Goal: Check status

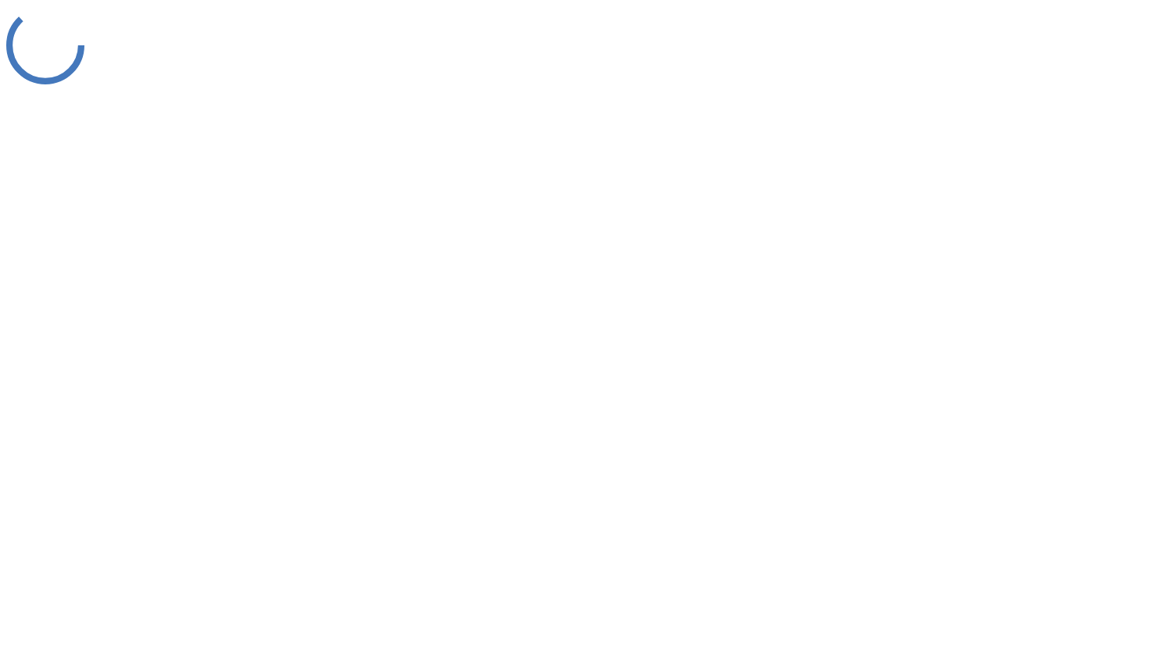
click at [816, 88] on div at bounding box center [574, 46] width 1137 height 81
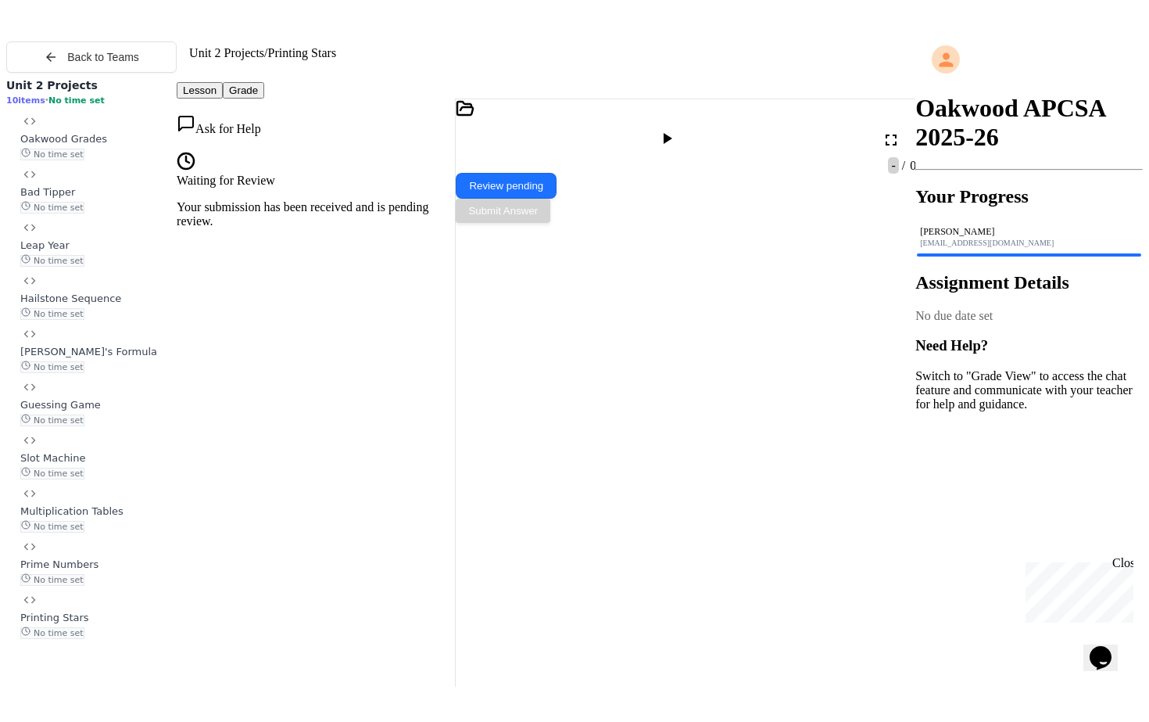
scroll to position [22, 0]
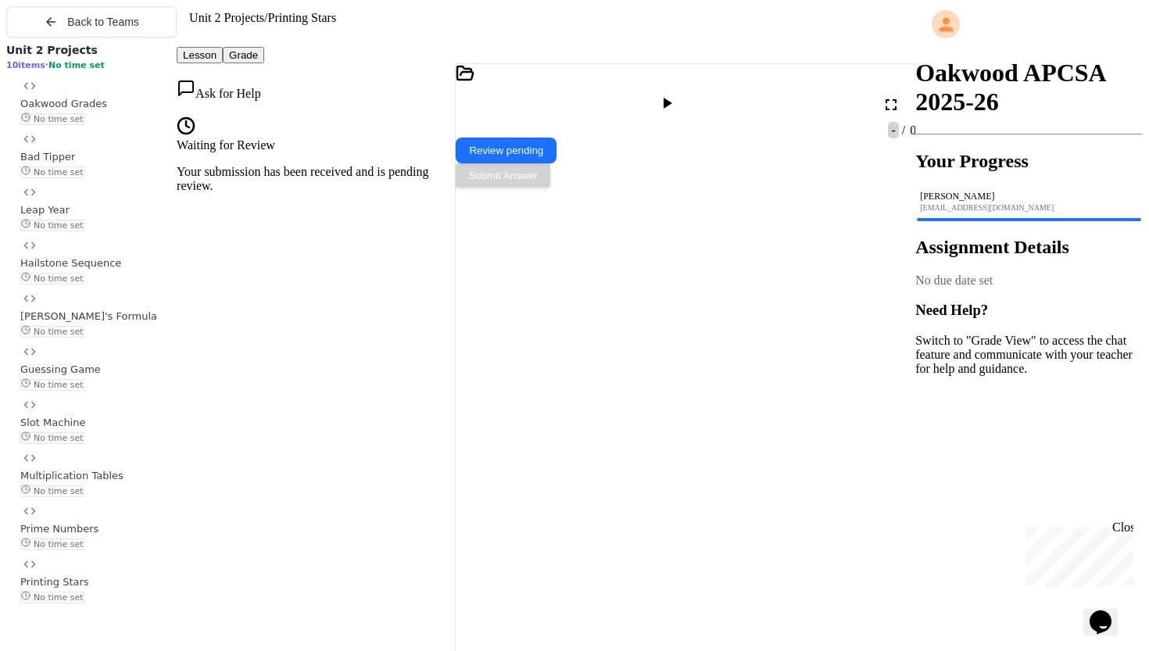
click at [676, 94] on icon at bounding box center [667, 103] width 19 height 19
click at [672, 141] on div at bounding box center [694, 132] width 476 height 17
click at [890, 95] on icon at bounding box center [891, 104] width 19 height 19
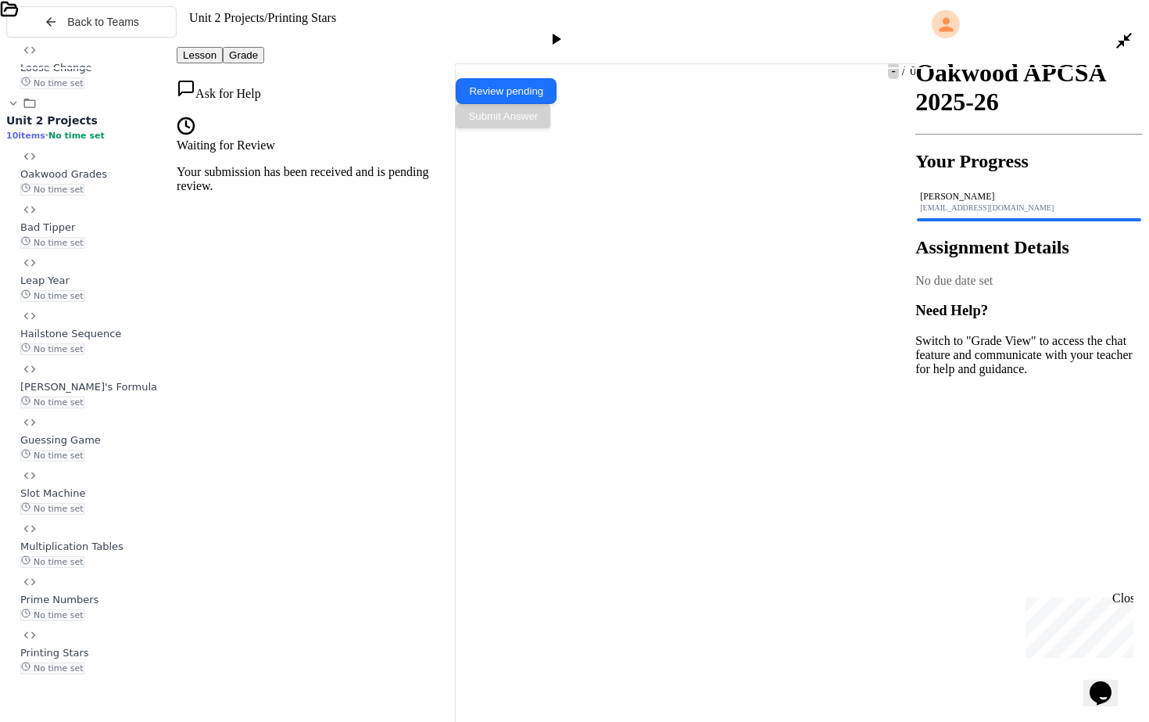
scroll to position [323, 0]
drag, startPoint x: 6, startPoint y: 544, endPoint x: 16, endPoint y: 588, distance: 44.8
click at [1, 636] on div "**********" at bounding box center [574, 679] width 1149 height 1205
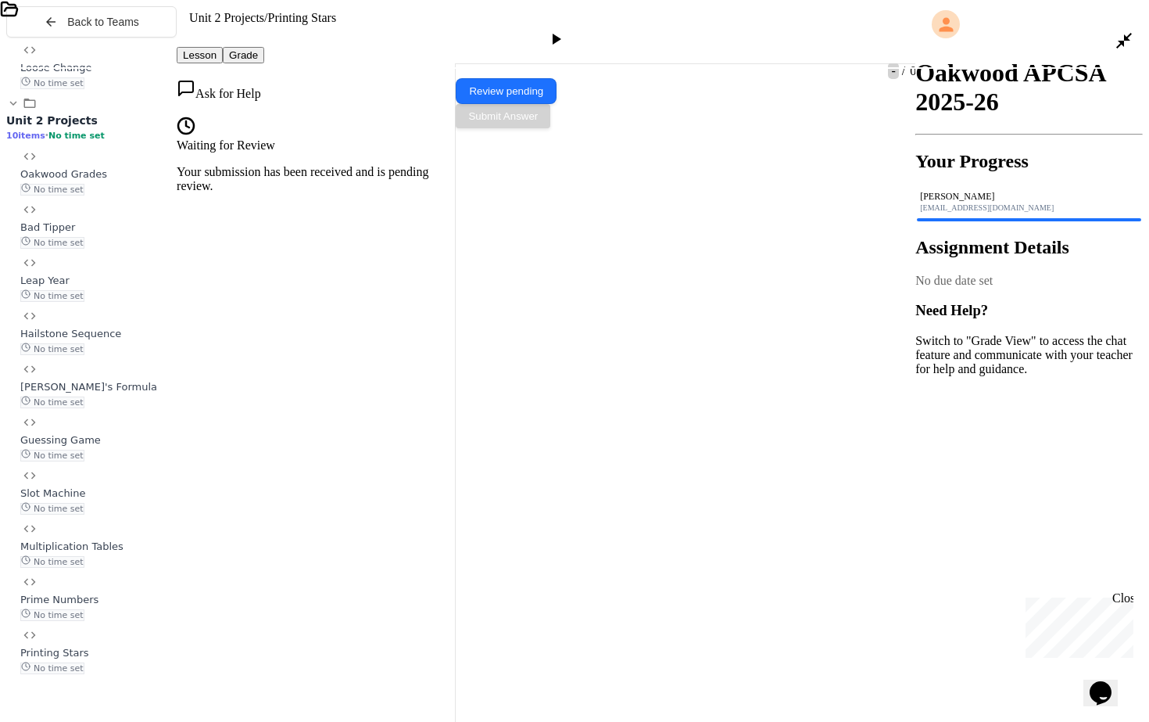
scroll to position [0, 0]
drag, startPoint x: 911, startPoint y: 127, endPoint x: 920, endPoint y: 213, distance: 86.4
click at [923, 77] on div "**********" at bounding box center [574, 67] width 1149 height 17
click at [936, 77] on div at bounding box center [582, 67] width 1165 height 17
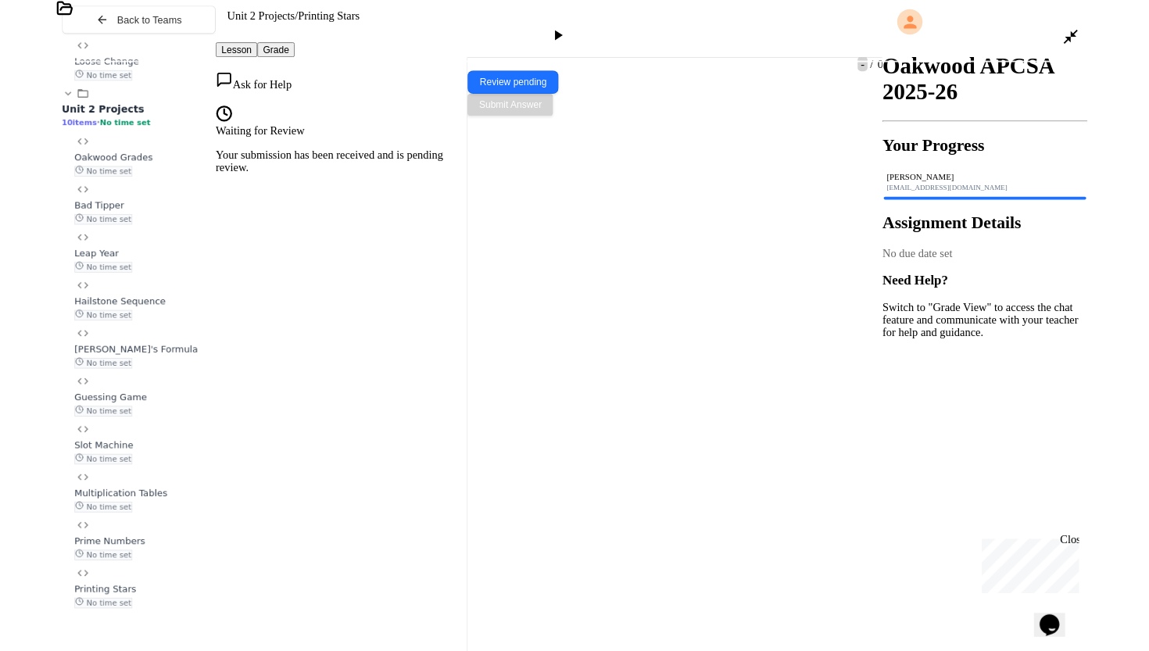
scroll to position [372, 0]
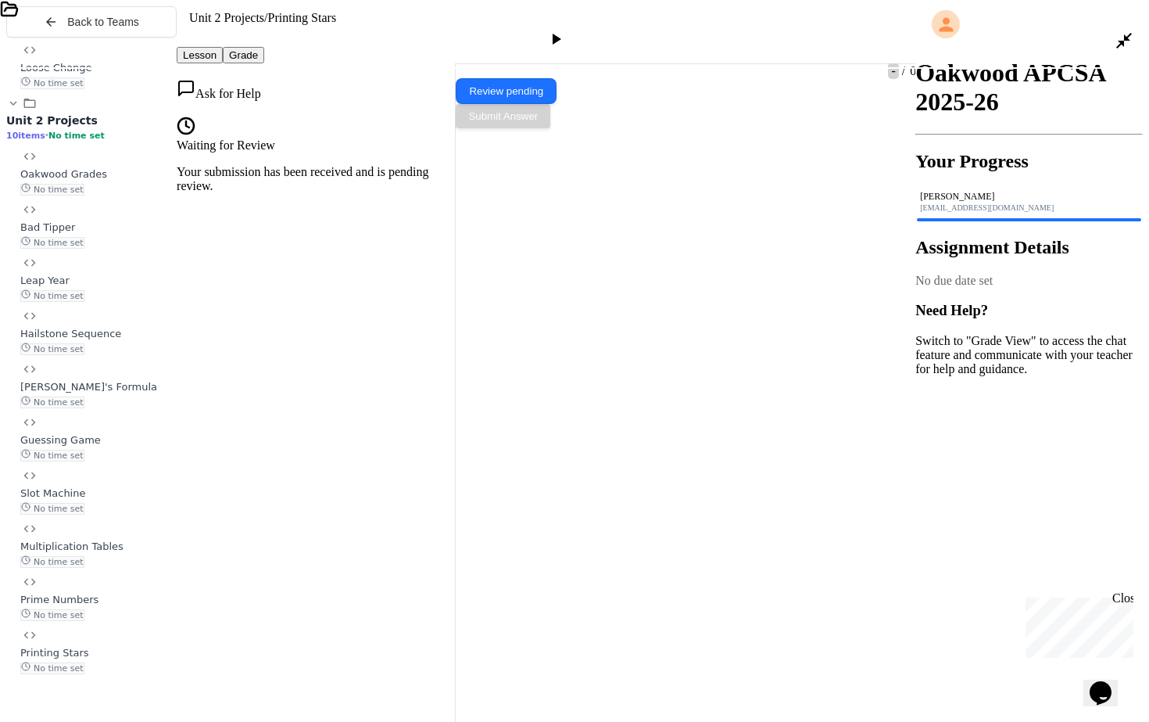
click at [1124, 33] on icon at bounding box center [1125, 41] width 16 height 16
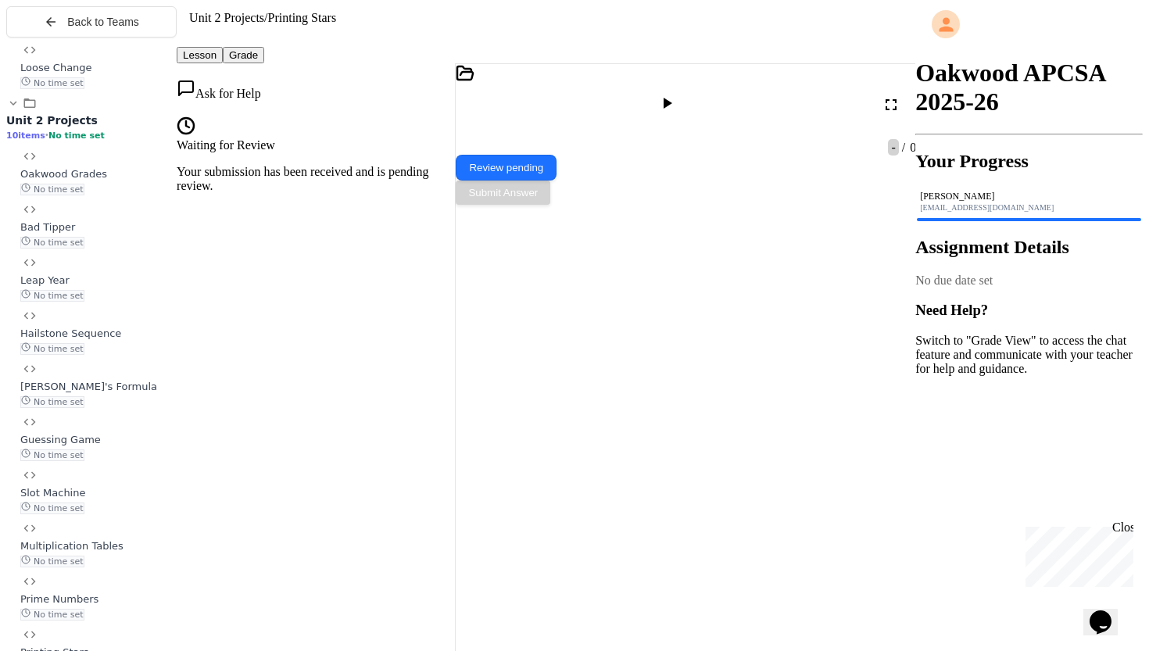
scroll to position [323, 0]
